Goal: Task Accomplishment & Management: Manage account settings

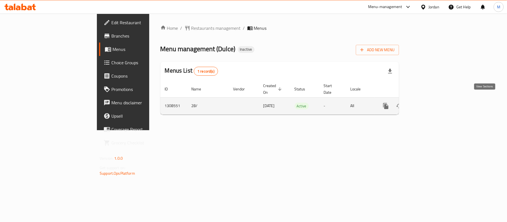
click at [433, 103] on link "enhanced table" at bounding box center [426, 105] width 13 height 13
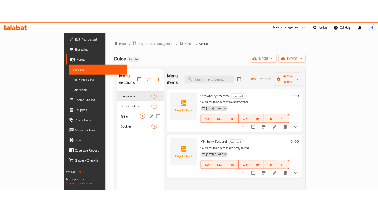
scroll to position [37, 0]
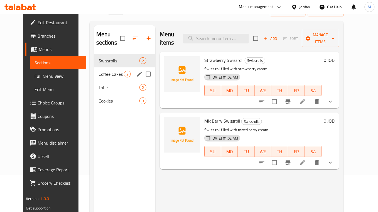
click at [97, 71] on div "Coffee Cakes 2" at bounding box center [124, 73] width 61 height 13
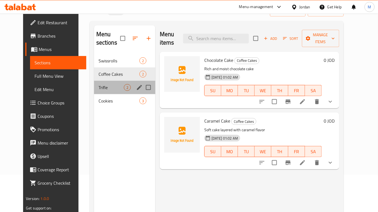
click at [99, 84] on div "Trifle 2" at bounding box center [124, 87] width 61 height 13
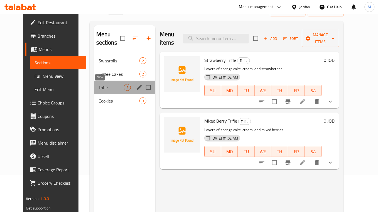
click at [99, 91] on span "Trifle" at bounding box center [111, 87] width 25 height 7
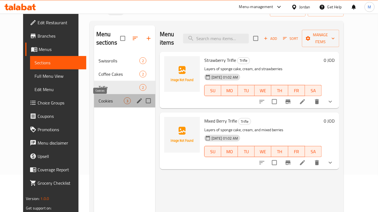
click at [100, 98] on span "Cookies" at bounding box center [111, 101] width 25 height 7
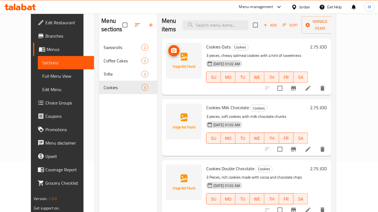
scroll to position [4, 0]
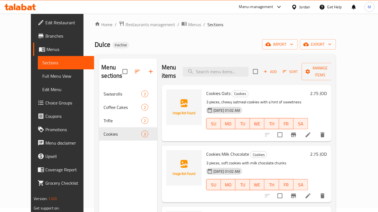
click at [99, 86] on nav "Swissrolls 2 Coffee Cakes 2 Trifle 2 Cookies 3" at bounding box center [128, 114] width 58 height 58
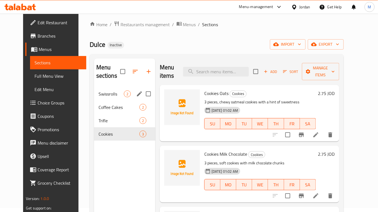
click at [99, 91] on span "Swissrolls" at bounding box center [111, 94] width 25 height 7
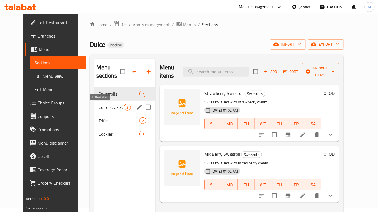
click at [101, 108] on span "Coffee Cakes" at bounding box center [111, 107] width 25 height 7
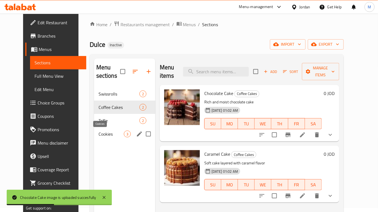
click at [102, 134] on span "Cookies" at bounding box center [111, 134] width 25 height 7
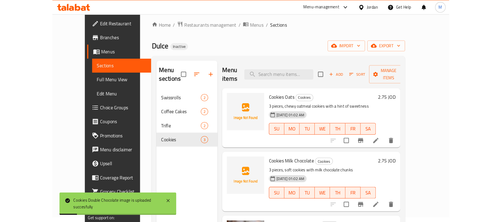
scroll to position [4, 0]
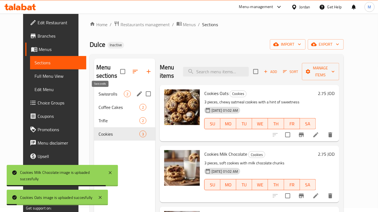
click at [106, 93] on span "Swissrolls" at bounding box center [111, 94] width 25 height 7
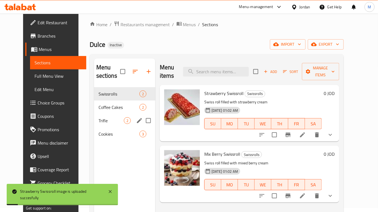
click at [108, 116] on div "Trifle 2" at bounding box center [124, 120] width 61 height 13
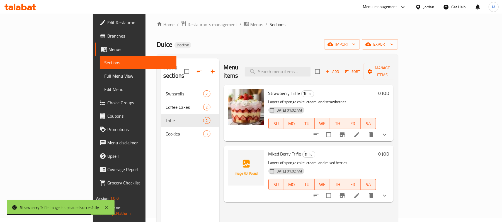
click at [104, 79] on span "Full Menu View" at bounding box center [138, 76] width 68 height 7
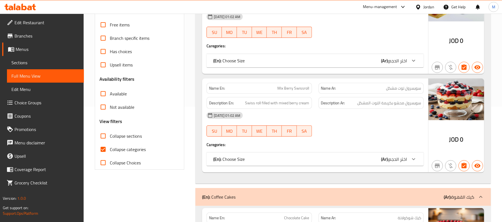
click at [125, 148] on span "Collapse categories" at bounding box center [128, 149] width 36 height 7
click at [110, 148] on input "Collapse categories" at bounding box center [102, 149] width 13 height 13
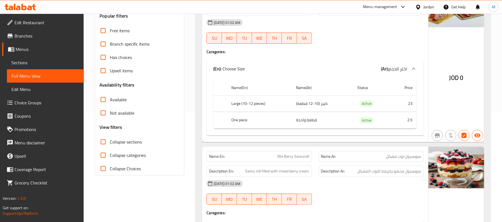
scroll to position [186, 0]
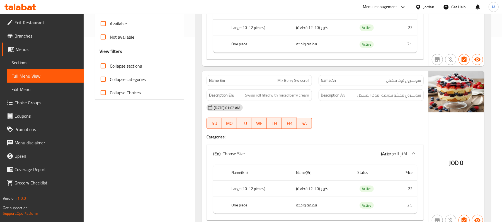
click at [129, 80] on span "Collapse categories" at bounding box center [128, 79] width 36 height 7
click at [110, 80] on input "Collapse categories" at bounding box center [102, 79] width 13 height 13
checkbox input "true"
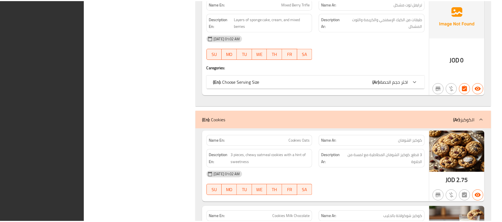
scroll to position [823, 0]
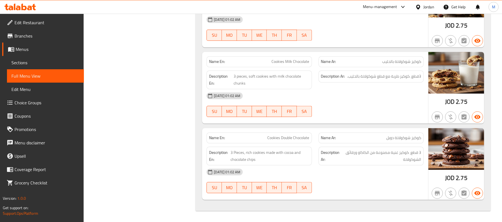
click at [28, 9] on icon at bounding box center [29, 8] width 5 height 5
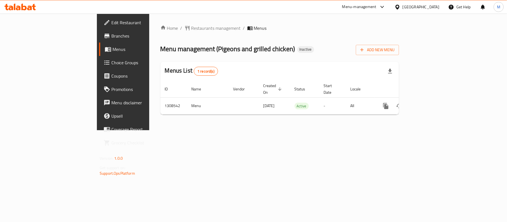
drag, startPoint x: 228, startPoint y: 154, endPoint x: 342, endPoint y: 143, distance: 114.3
click at [229, 130] on div "Home / Restaurants management / Menus Menu management ( Pigeons and grilled chi…" at bounding box center [279, 72] width 261 height 117
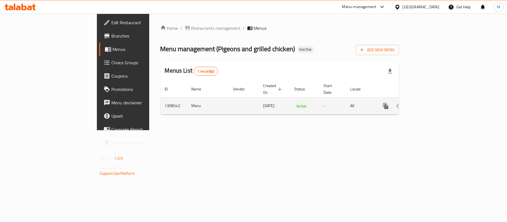
click at [433, 99] on link "enhanced table" at bounding box center [426, 105] width 13 height 13
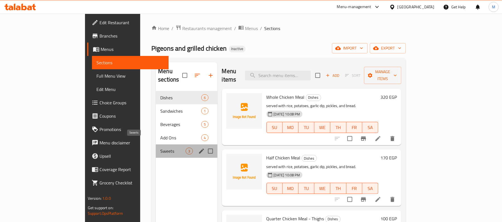
click at [160, 148] on span "Sweets" at bounding box center [172, 151] width 25 height 7
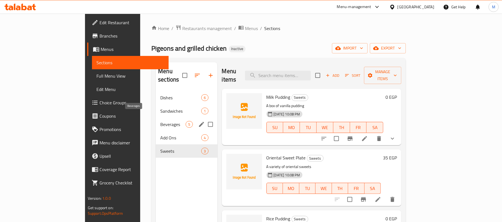
click at [160, 121] on span "Beverages" at bounding box center [172, 124] width 25 height 7
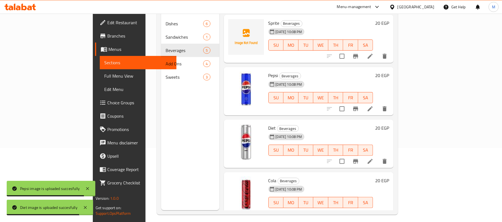
scroll to position [37, 0]
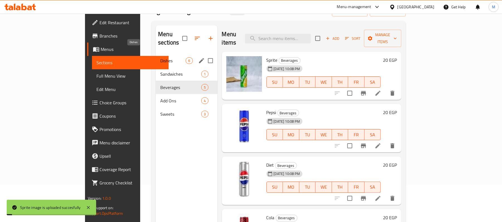
click at [160, 57] on span "Dishes" at bounding box center [172, 60] width 25 height 7
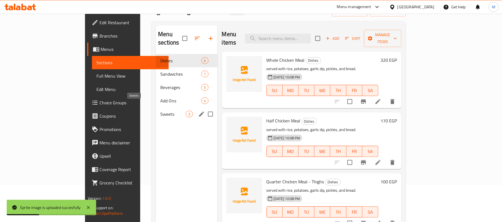
click at [160, 111] on span "Sweets" at bounding box center [172, 114] width 25 height 7
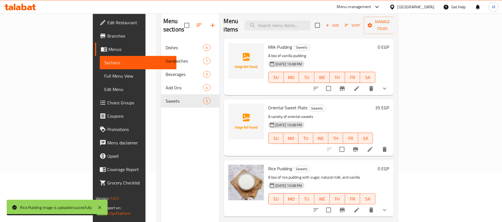
scroll to position [37, 0]
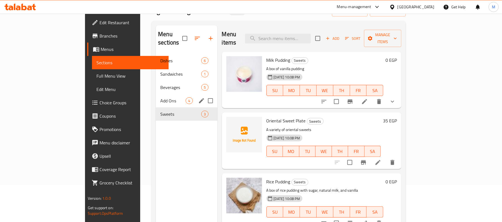
click at [160, 98] on span "Add Ons" at bounding box center [172, 101] width 25 height 7
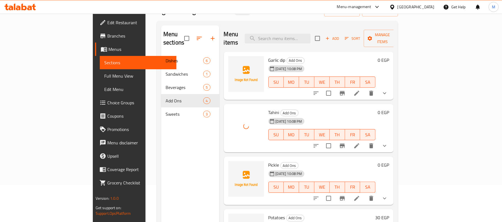
click at [275, 183] on button "SU" at bounding box center [276, 187] width 16 height 11
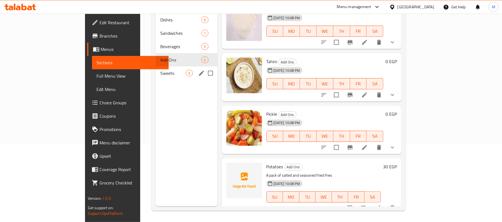
scroll to position [41, 0]
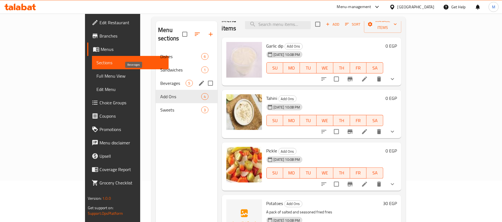
click at [160, 80] on span "Beverages" at bounding box center [172, 83] width 25 height 7
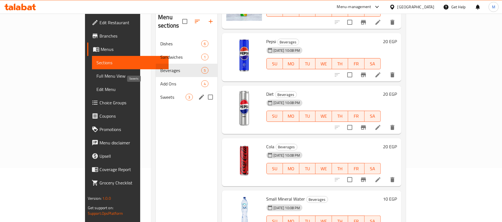
scroll to position [41, 0]
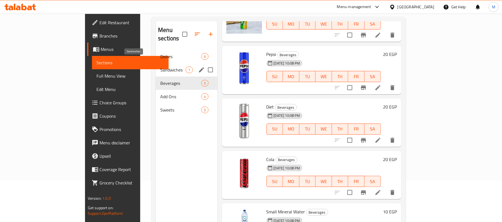
click at [160, 67] on span "Sandwiches" at bounding box center [172, 70] width 25 height 7
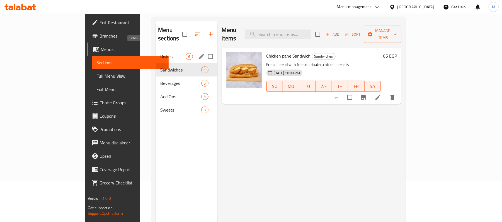
click at [160, 53] on span "Dishes" at bounding box center [172, 56] width 25 height 7
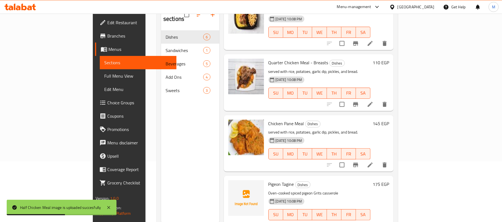
scroll to position [78, 0]
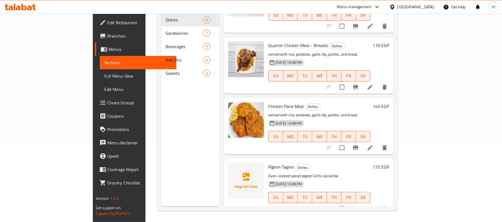
click at [281, 173] on p "Oven-cooked spiced pigeon Grits casserole" at bounding box center [319, 176] width 102 height 7
click at [301, 173] on p "Oven-cooked spiced pigeon Grits casserole" at bounding box center [319, 176] width 102 height 7
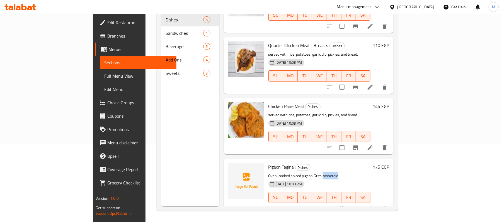
click at [301, 173] on p "Oven-cooked spiced pigeon Grits casserole" at bounding box center [319, 176] width 102 height 7
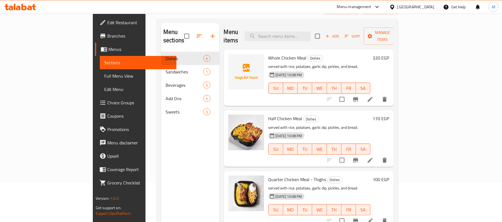
scroll to position [4, 0]
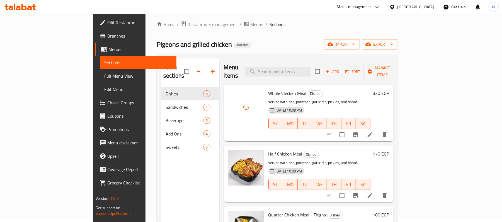
click at [242, 57] on div "Menu sections Dishes 6 Sandwiches 1 Beverages 5 Add Ons 4 Sweets 3 Menu items A…" at bounding box center [277, 169] width 241 height 231
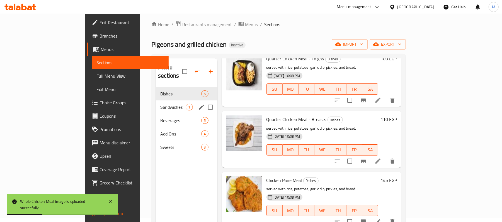
click at [160, 104] on span "Sandwiches" at bounding box center [172, 107] width 25 height 7
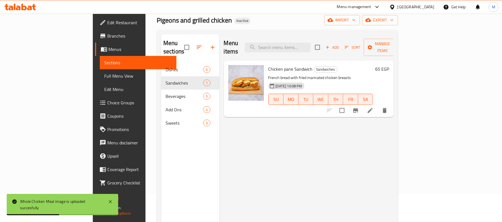
scroll to position [41, 0]
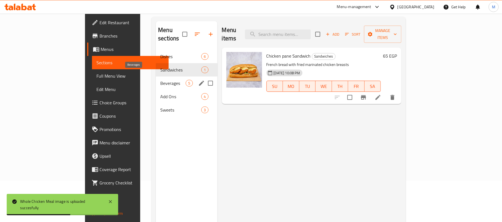
drag, startPoint x: 119, startPoint y: 76, endPoint x: 162, endPoint y: 83, distance: 43.5
click at [160, 80] on span "Beverages" at bounding box center [172, 83] width 25 height 7
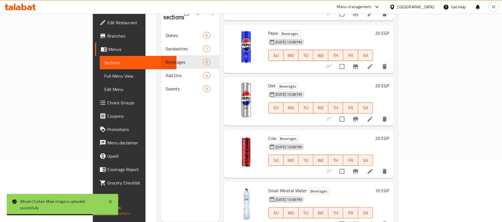
scroll to position [78, 0]
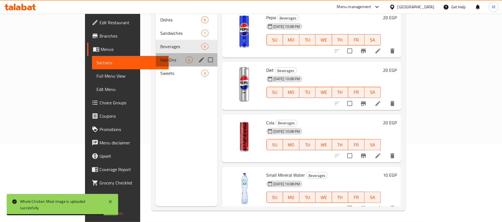
click at [156, 53] on div "Add Ons 4" at bounding box center [186, 59] width 61 height 13
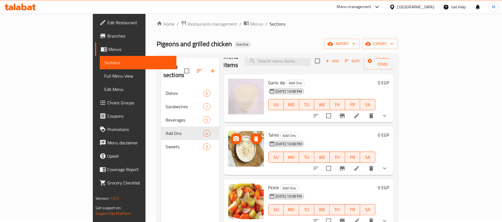
scroll to position [4, 0]
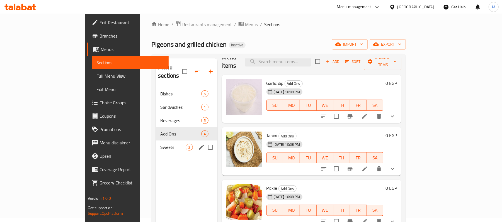
click at [160, 144] on span "Sweets" at bounding box center [172, 147] width 25 height 7
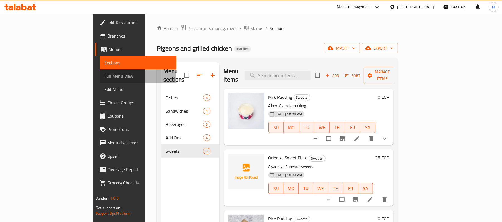
click at [104, 75] on span "Full Menu View" at bounding box center [138, 76] width 68 height 7
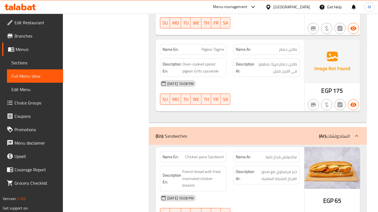
scroll to position [520, 0]
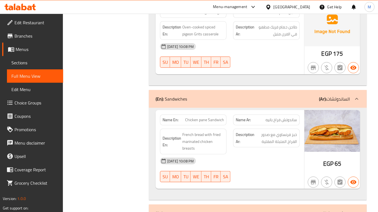
drag, startPoint x: 18, startPoint y: 63, endPoint x: 33, endPoint y: 55, distance: 16.7
click at [18, 63] on span "Sections" at bounding box center [34, 62] width 47 height 7
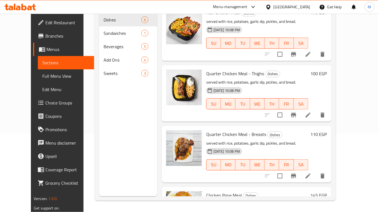
scroll to position [175, 0]
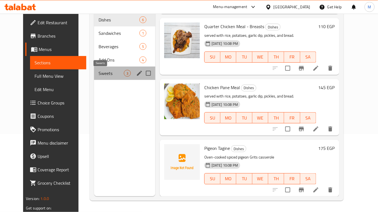
click at [101, 74] on span "Sweets" at bounding box center [111, 73] width 25 height 7
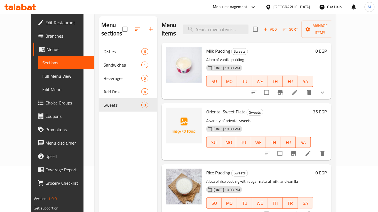
scroll to position [4, 0]
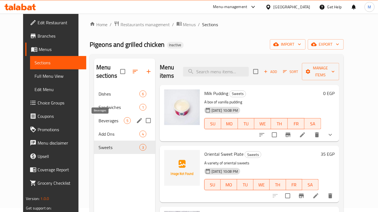
click at [103, 123] on span "Beverages" at bounding box center [111, 120] width 25 height 7
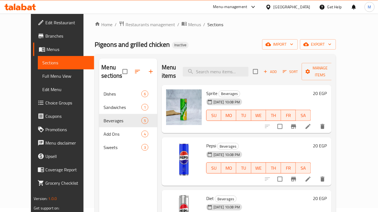
scroll to position [73, 0]
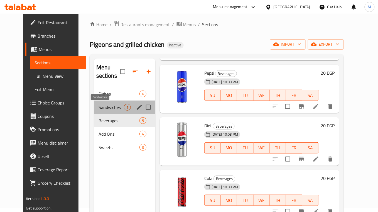
click at [99, 110] on span "Sandwiches" at bounding box center [111, 107] width 25 height 7
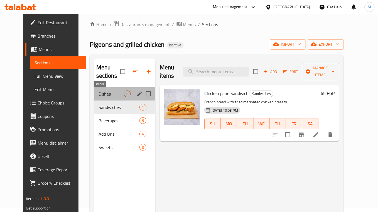
click at [99, 91] on span "Dishes" at bounding box center [111, 94] width 25 height 7
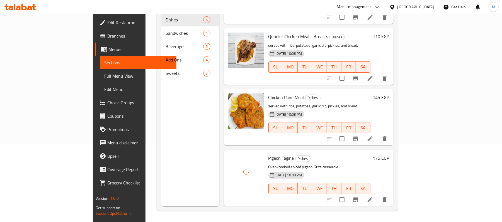
scroll to position [156, 0]
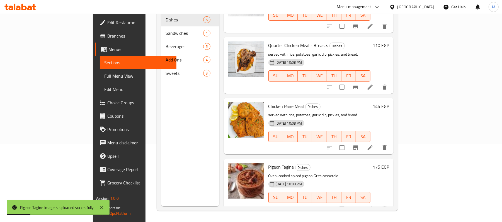
click at [104, 74] on span "Full Menu View" at bounding box center [138, 76] width 68 height 7
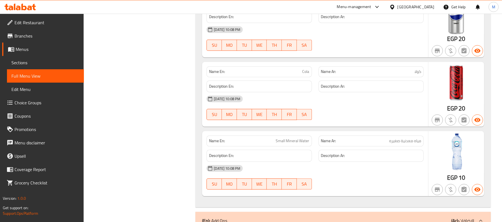
scroll to position [646, 0]
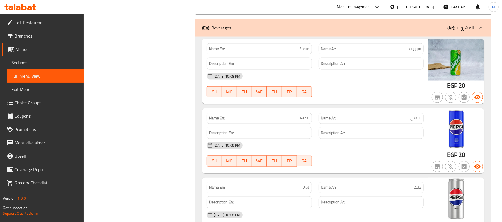
click at [29, 9] on icon at bounding box center [29, 8] width 5 height 5
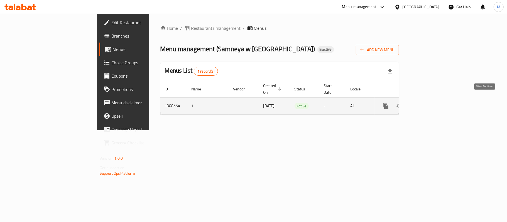
click at [430, 103] on icon "enhanced table" at bounding box center [426, 106] width 7 height 7
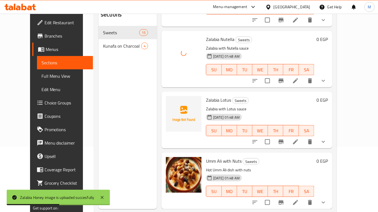
scroll to position [78, 0]
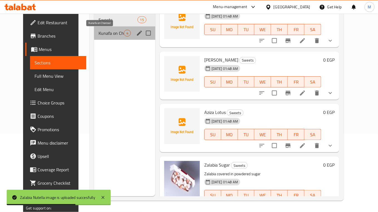
click at [114, 34] on span "Kunafa on Charcoal" at bounding box center [111, 33] width 25 height 7
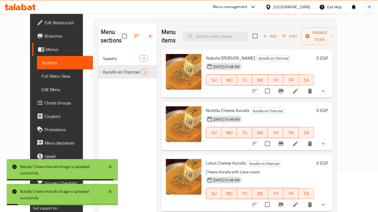
scroll to position [4, 0]
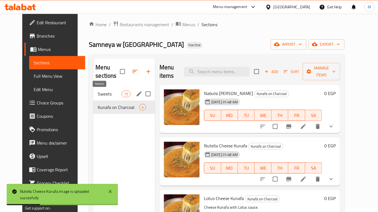
click at [115, 93] on span "Sweets" at bounding box center [110, 94] width 24 height 7
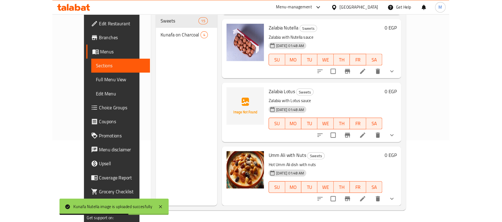
scroll to position [671, 0]
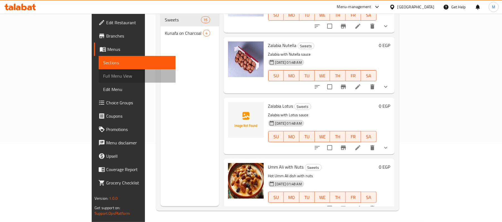
click at [103, 79] on span "Full Menu View" at bounding box center [137, 76] width 68 height 7
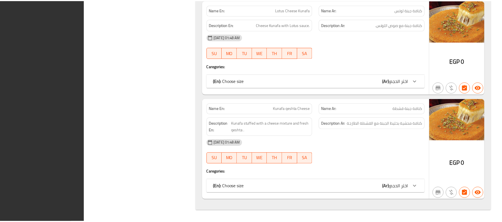
scroll to position [1827, 0]
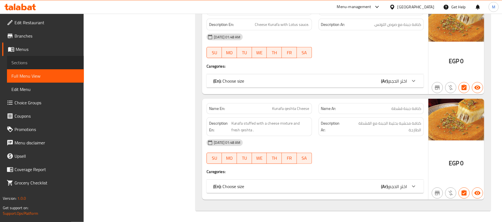
click at [30, 65] on span "Sections" at bounding box center [45, 62] width 68 height 7
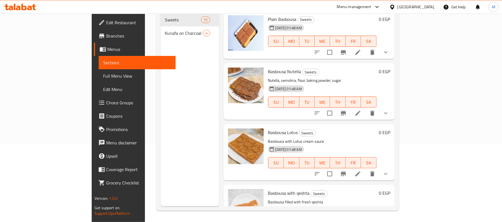
scroll to position [78, 0]
click at [106, 22] on span "Edit Restaurant" at bounding box center [138, 22] width 65 height 7
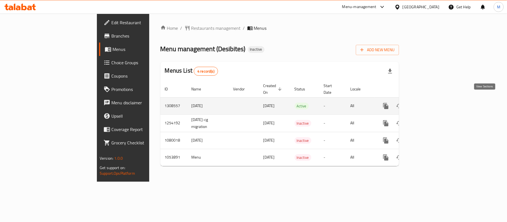
click at [430, 103] on icon "enhanced table" at bounding box center [426, 106] width 7 height 7
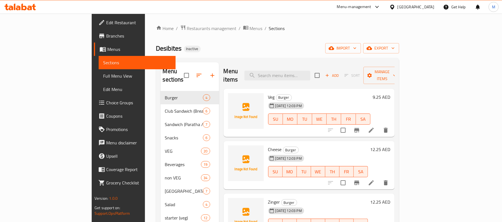
click at [407, 9] on div "United Arab Emirates" at bounding box center [415, 7] width 37 height 6
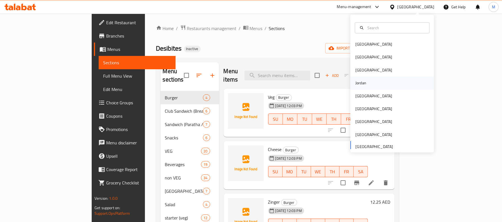
click at [357, 85] on div "Jordan" at bounding box center [360, 83] width 11 height 6
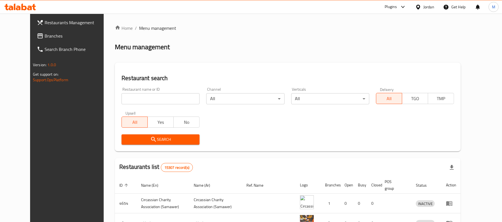
click at [45, 34] on span "Branches" at bounding box center [77, 36] width 65 height 7
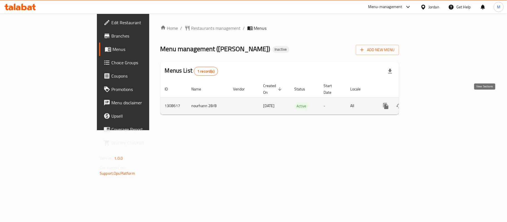
click at [430, 103] on icon "enhanced table" at bounding box center [426, 106] width 7 height 7
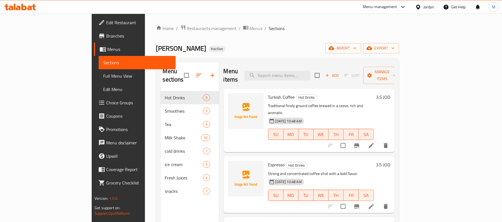
click at [27, 7] on icon at bounding box center [19, 7] width 31 height 7
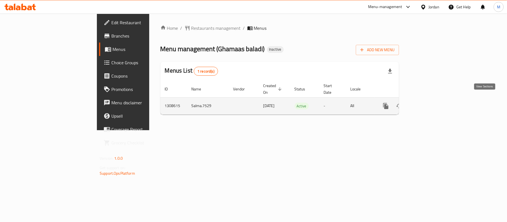
click at [433, 99] on link "enhanced table" at bounding box center [426, 105] width 13 height 13
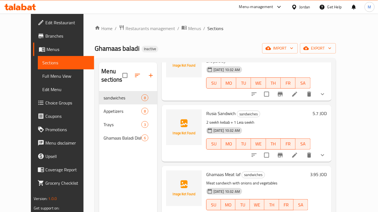
scroll to position [186, 0]
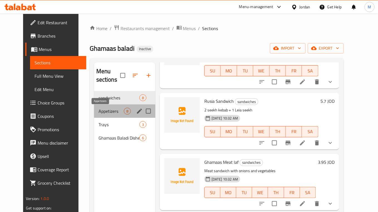
click at [117, 110] on span "Appetizers" at bounding box center [111, 111] width 25 height 7
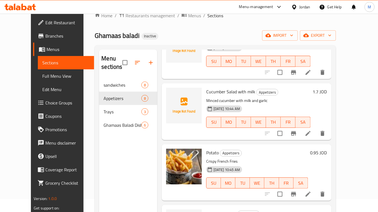
scroll to position [4, 0]
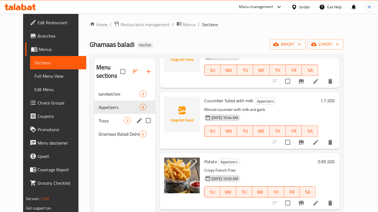
click at [99, 119] on span "Trays" at bounding box center [111, 120] width 25 height 7
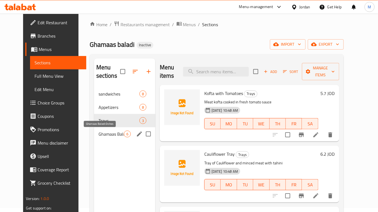
click at [111, 134] on span "Ghamaas Baladi Dishes" at bounding box center [111, 134] width 25 height 7
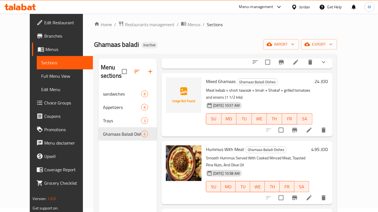
scroll to position [37, 0]
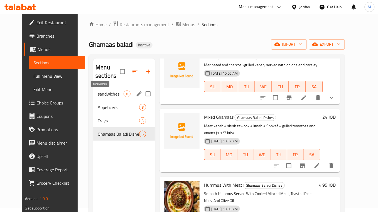
click at [98, 94] on span "sandwiches" at bounding box center [111, 94] width 26 height 7
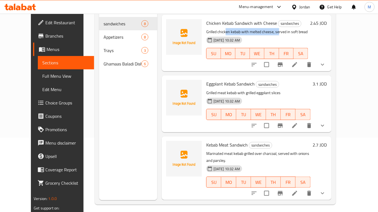
drag, startPoint x: 219, startPoint y: 33, endPoint x: 271, endPoint y: 33, distance: 52.7
click at [271, 33] on p "Grilled chicken kebab with melted cheese, served in soft bread" at bounding box center [258, 31] width 102 height 7
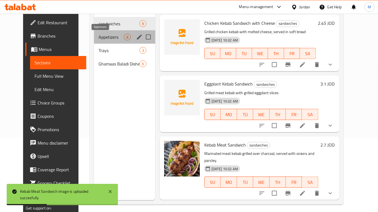
click at [100, 40] on span "Appetizers" at bounding box center [111, 37] width 25 height 7
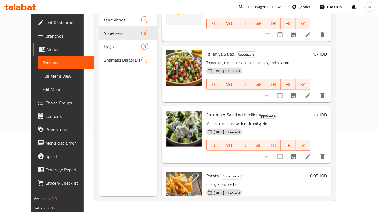
scroll to position [186, 0]
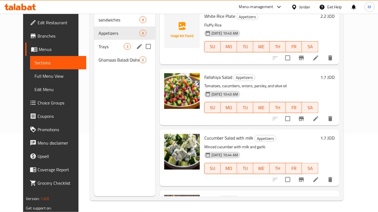
click at [107, 47] on span "Trays" at bounding box center [111, 46] width 25 height 7
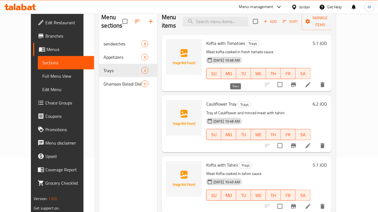
scroll to position [41, 0]
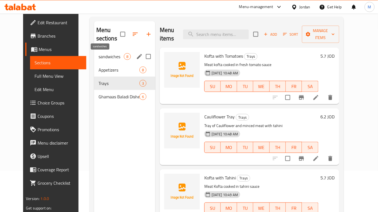
click at [109, 58] on span "sandwiches" at bounding box center [111, 56] width 25 height 7
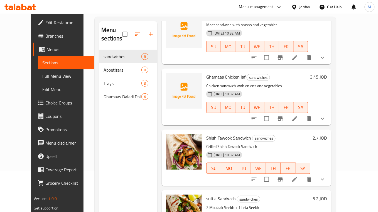
scroll to position [297, 0]
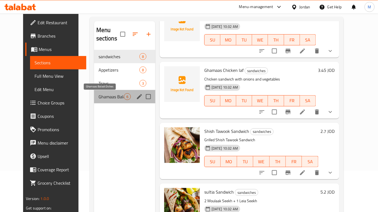
click at [110, 99] on span "Ghamaas Baladi Dishes" at bounding box center [111, 96] width 25 height 7
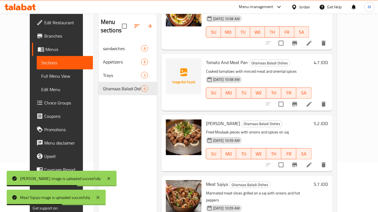
scroll to position [41, 0]
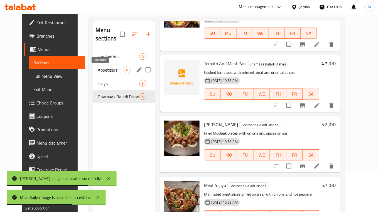
click at [104, 71] on span "Appetizers" at bounding box center [111, 70] width 26 height 7
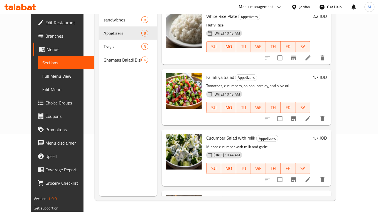
scroll to position [297, 0]
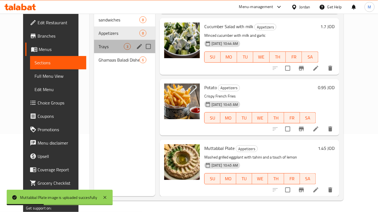
click at [94, 51] on div "Trays 3" at bounding box center [124, 46] width 61 height 13
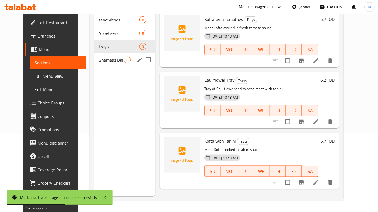
click at [105, 57] on span "Ghamaas Baladi Dishes" at bounding box center [111, 60] width 25 height 7
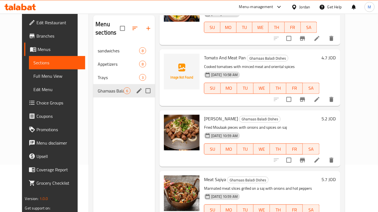
scroll to position [4, 0]
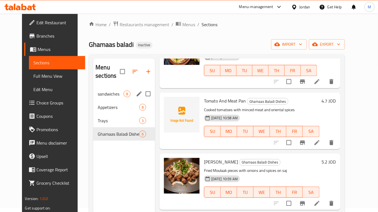
click at [98, 95] on span "sandwiches" at bounding box center [111, 94] width 26 height 7
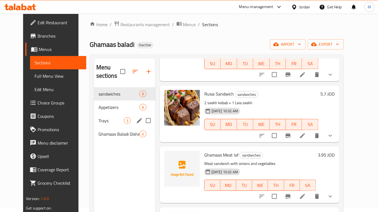
click at [100, 118] on span "Trays" at bounding box center [111, 120] width 25 height 7
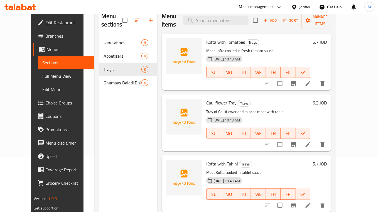
scroll to position [78, 0]
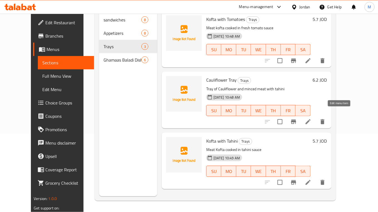
click at [312, 118] on icon at bounding box center [308, 121] width 7 height 7
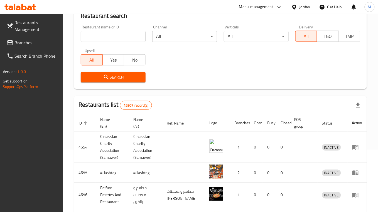
scroll to position [16, 0]
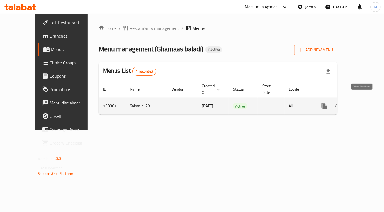
click at [361, 103] on icon "enhanced table" at bounding box center [364, 106] width 7 height 7
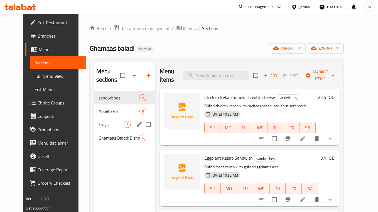
click at [99, 125] on span "Trays" at bounding box center [111, 124] width 25 height 7
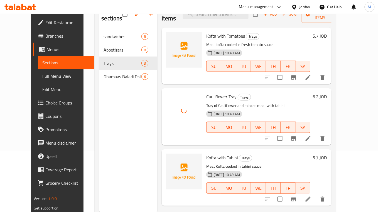
scroll to position [74, 0]
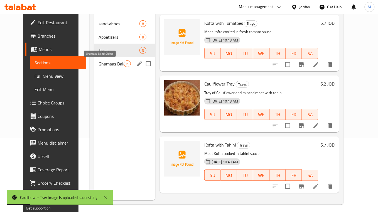
click at [99, 63] on span "Ghamaas Baladi Dishes" at bounding box center [111, 63] width 25 height 7
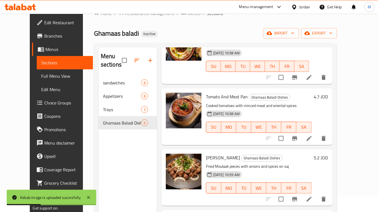
scroll to position [78, 0]
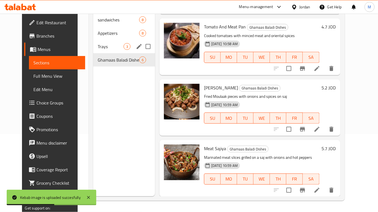
click at [98, 45] on span "Trays" at bounding box center [111, 46] width 26 height 7
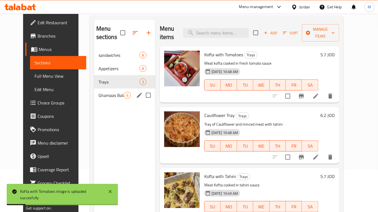
scroll to position [4, 0]
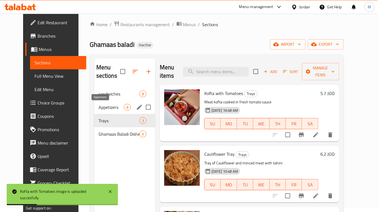
click at [100, 105] on span "Appetizers" at bounding box center [111, 107] width 25 height 7
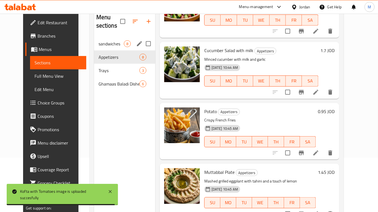
scroll to position [41, 0]
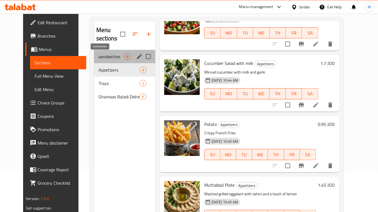
click at [102, 60] on span "sandwiches" at bounding box center [111, 56] width 25 height 7
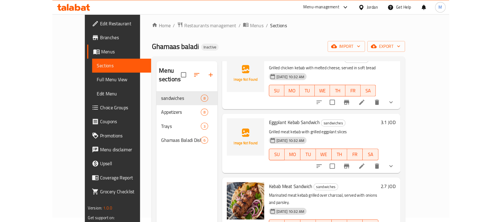
scroll to position [29, 0]
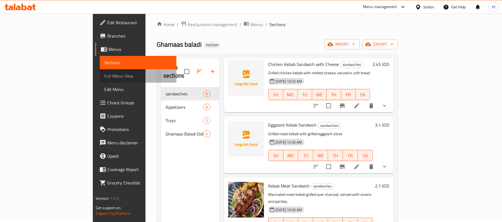
click at [104, 75] on span "Full Menu View" at bounding box center [138, 76] width 68 height 7
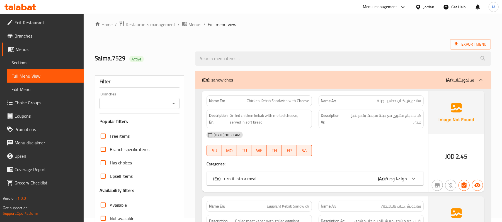
click at [40, 27] on link "Edit Restaurant" at bounding box center [43, 22] width 82 height 13
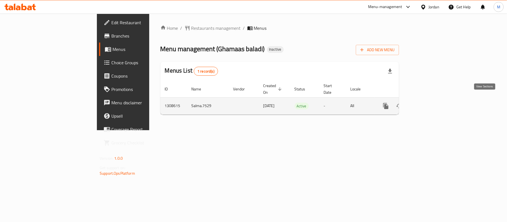
click at [430, 103] on icon "enhanced table" at bounding box center [426, 106] width 7 height 7
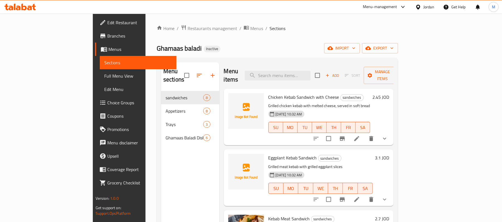
click at [104, 76] on span "Full Menu View" at bounding box center [138, 76] width 68 height 7
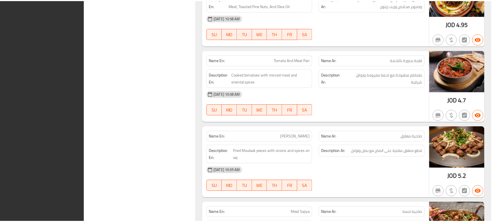
scroll to position [2077, 0]
